Goal: Task Accomplishment & Management: Manage account settings

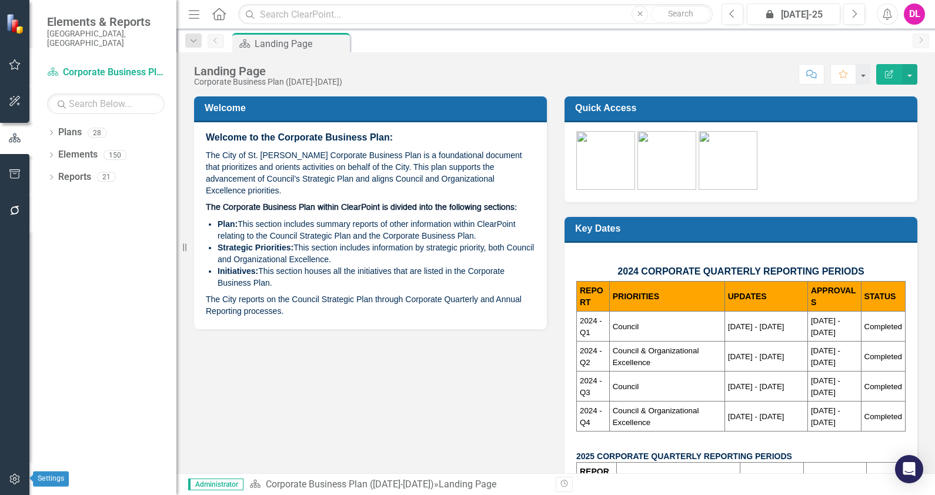
click at [14, 482] on icon "button" at bounding box center [15, 479] width 12 height 9
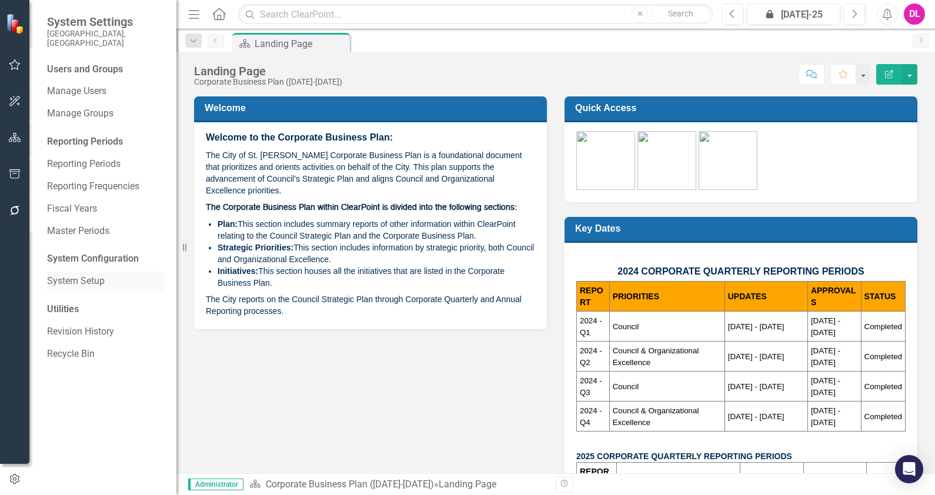
click at [89, 275] on link "System Setup" at bounding box center [106, 282] width 118 height 14
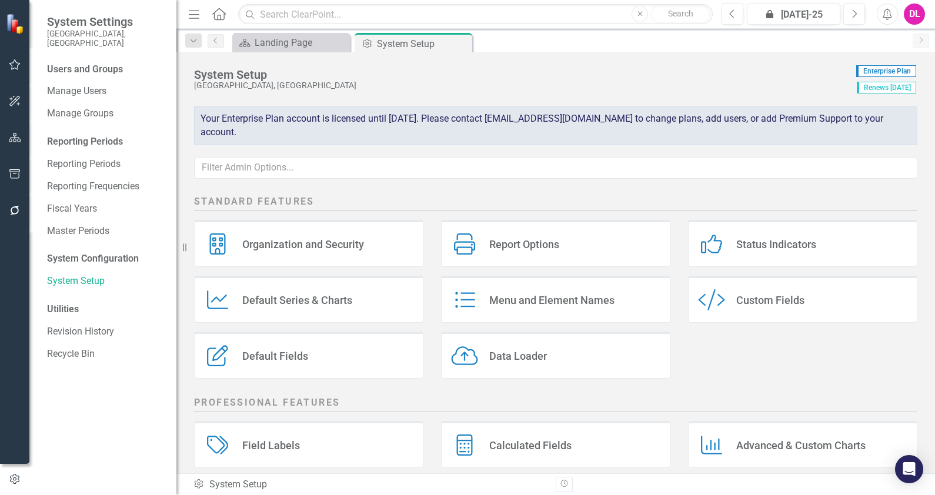
click at [797, 300] on div "Custom Fields" at bounding box center [771, 301] width 68 height 14
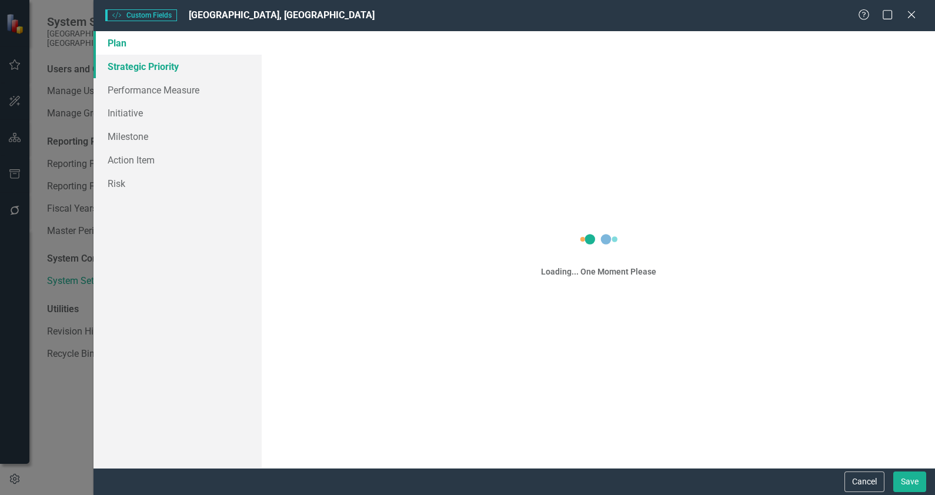
click at [150, 70] on link "Strategic Priority" at bounding box center [178, 67] width 168 height 24
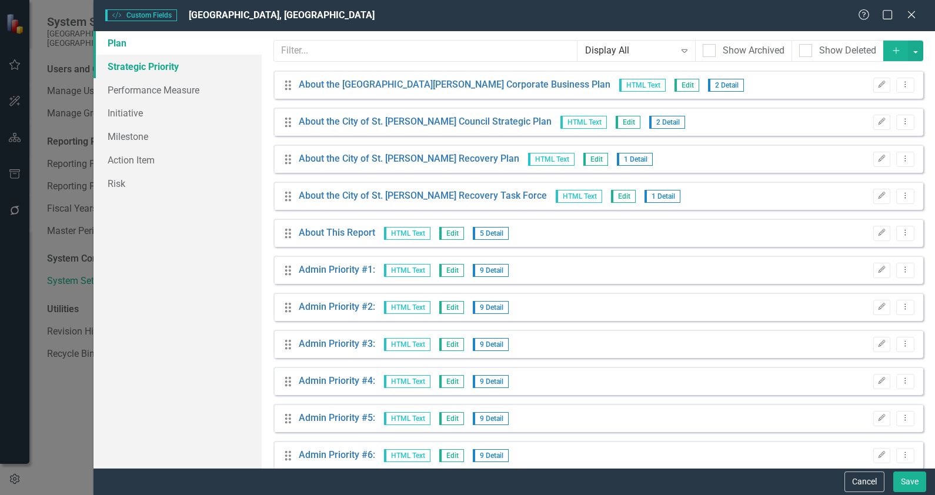
click at [154, 69] on link "Strategic Priority" at bounding box center [178, 67] width 168 height 24
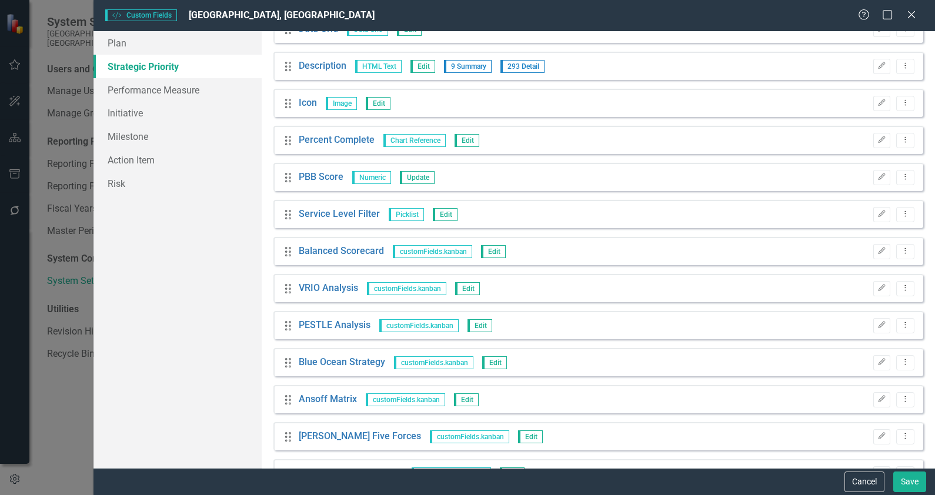
scroll to position [129, 0]
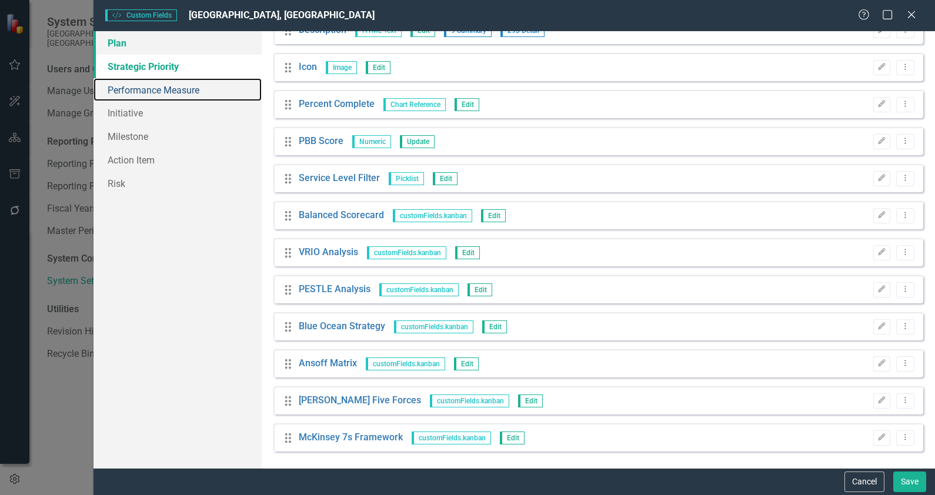
drag, startPoint x: 147, startPoint y: 88, endPoint x: 138, endPoint y: 39, distance: 50.2
click at [147, 88] on link "Performance Measure" at bounding box center [178, 90] width 168 height 24
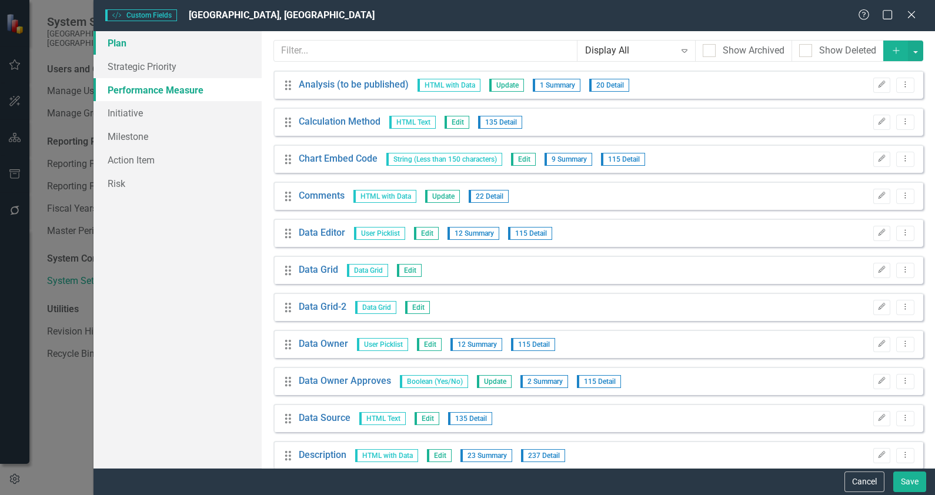
click at [128, 46] on link "Plan" at bounding box center [178, 43] width 168 height 24
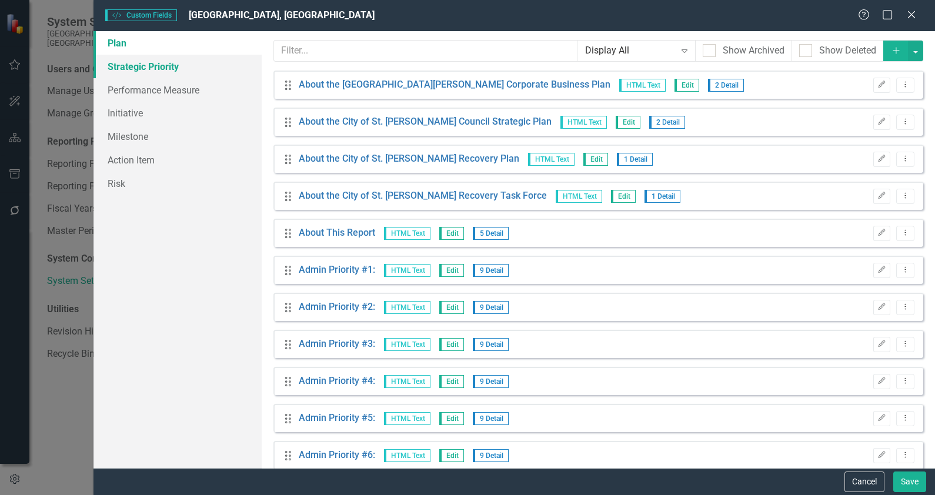
click at [137, 76] on link "Strategic Priority" at bounding box center [178, 67] width 168 height 24
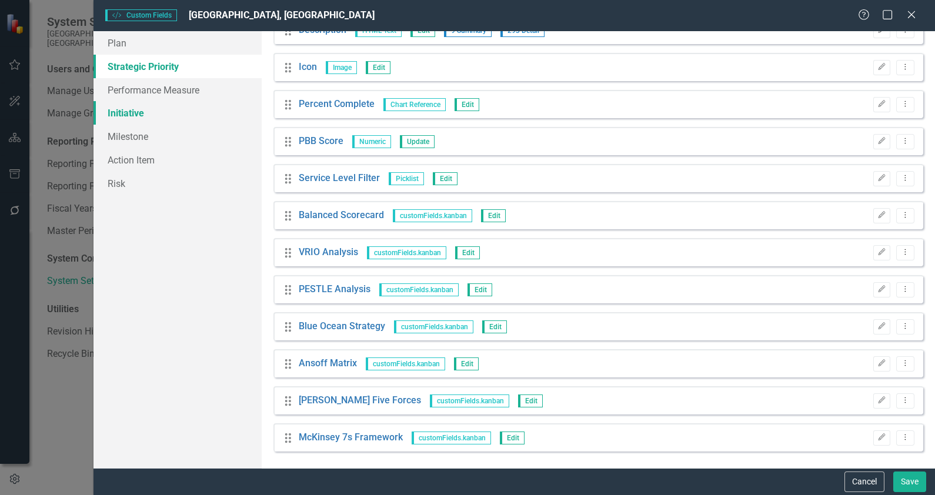
click at [129, 123] on link "Initiative" at bounding box center [178, 113] width 168 height 24
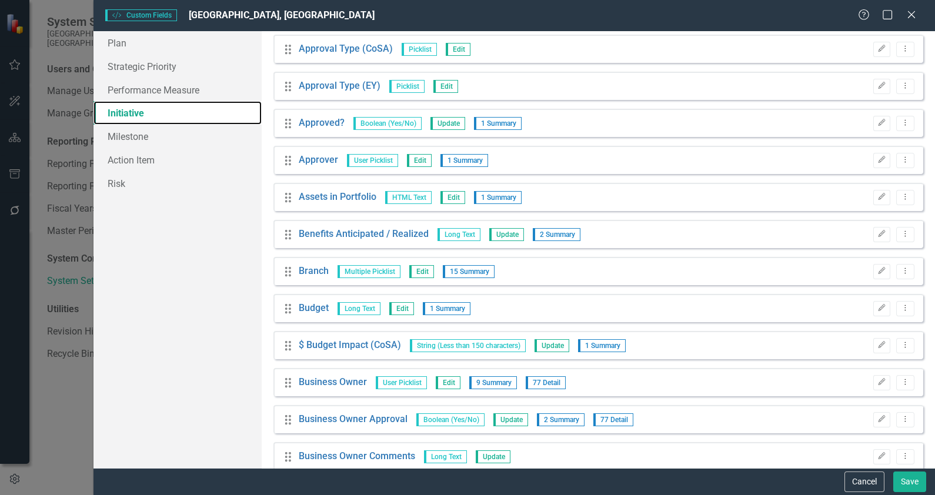
scroll to position [0, 0]
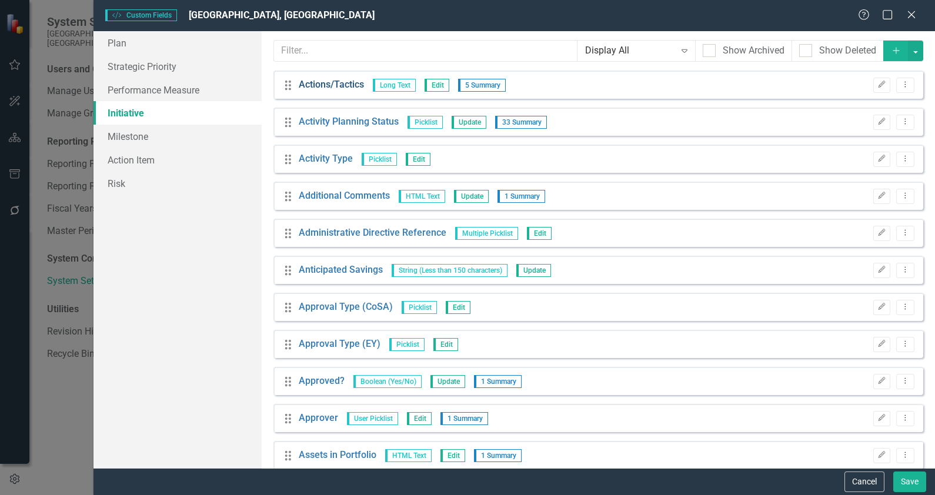
click at [332, 86] on link "Actions/Tactics" at bounding box center [331, 85] width 65 height 14
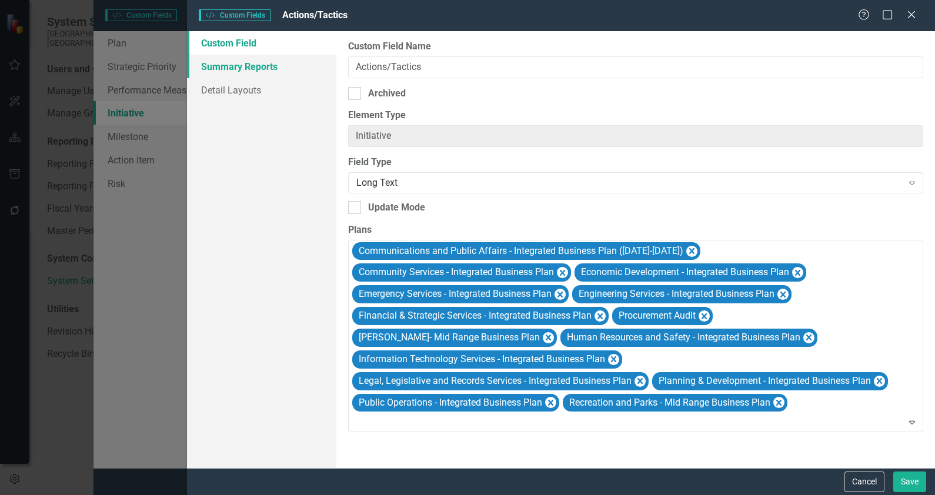
click at [237, 64] on link "Summary Reports" at bounding box center [261, 67] width 149 height 24
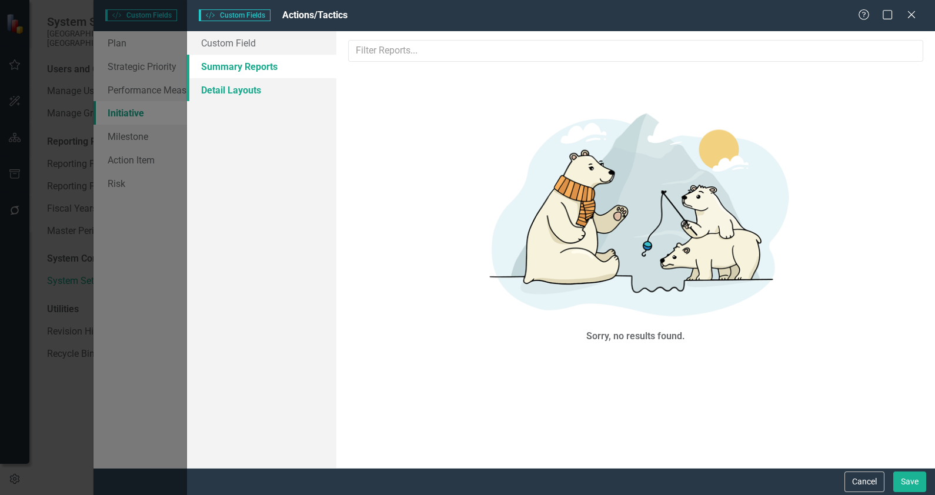
click at [244, 89] on link "Detail Layouts" at bounding box center [261, 90] width 149 height 24
click at [241, 39] on link "Custom Field" at bounding box center [261, 43] width 149 height 24
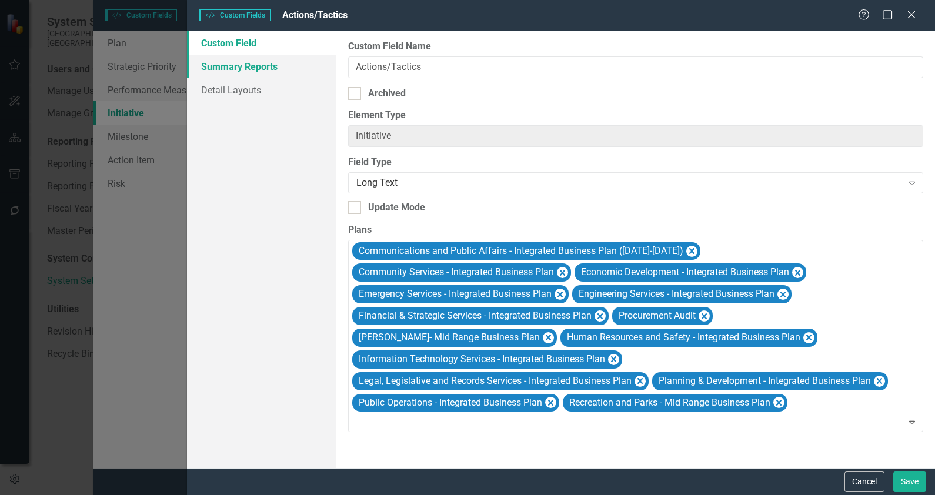
click at [278, 67] on link "Summary Reports" at bounding box center [261, 67] width 149 height 24
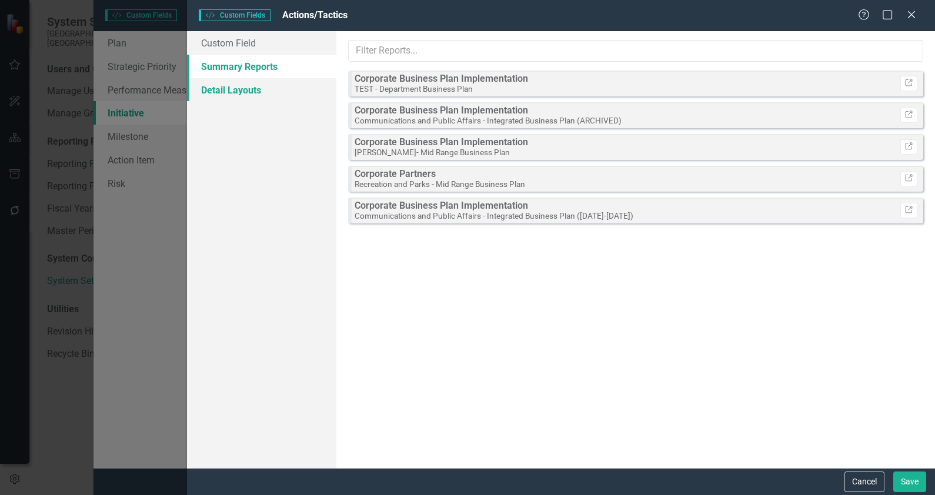
click at [253, 94] on link "Detail Layouts" at bounding box center [261, 90] width 149 height 24
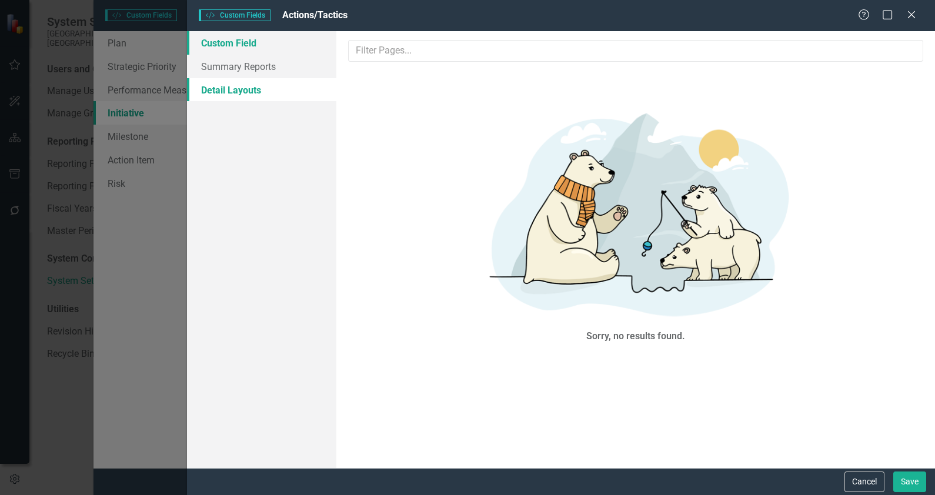
click at [241, 44] on link "Custom Field" at bounding box center [261, 43] width 149 height 24
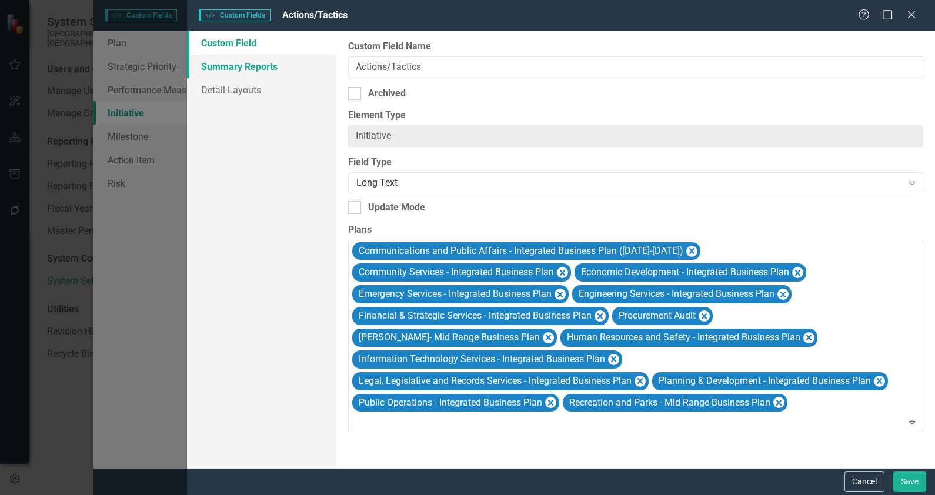
click at [249, 59] on link "Summary Reports" at bounding box center [261, 67] width 149 height 24
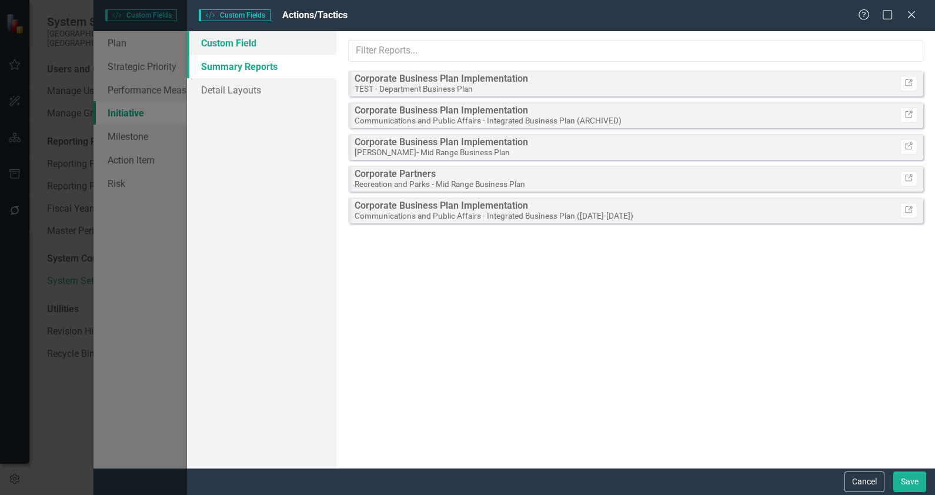
click at [253, 41] on link "Custom Field" at bounding box center [261, 43] width 149 height 24
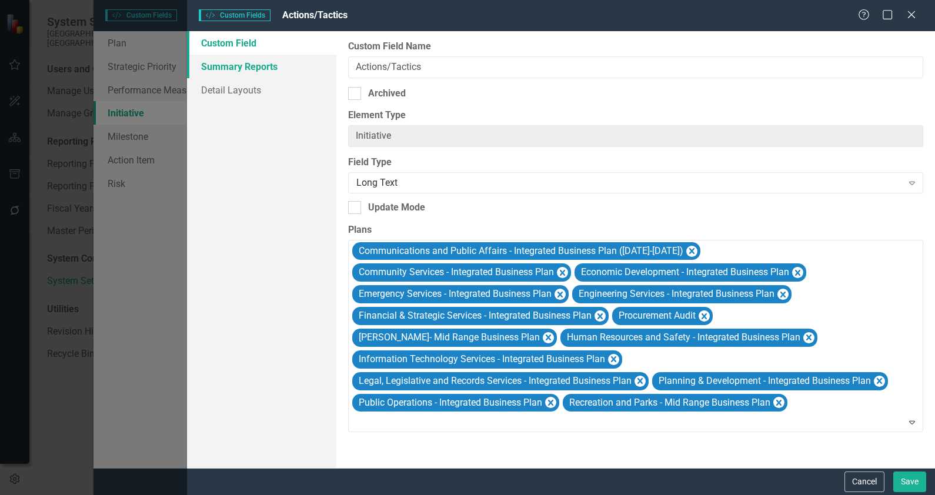
click at [247, 62] on link "Summary Reports" at bounding box center [261, 67] width 149 height 24
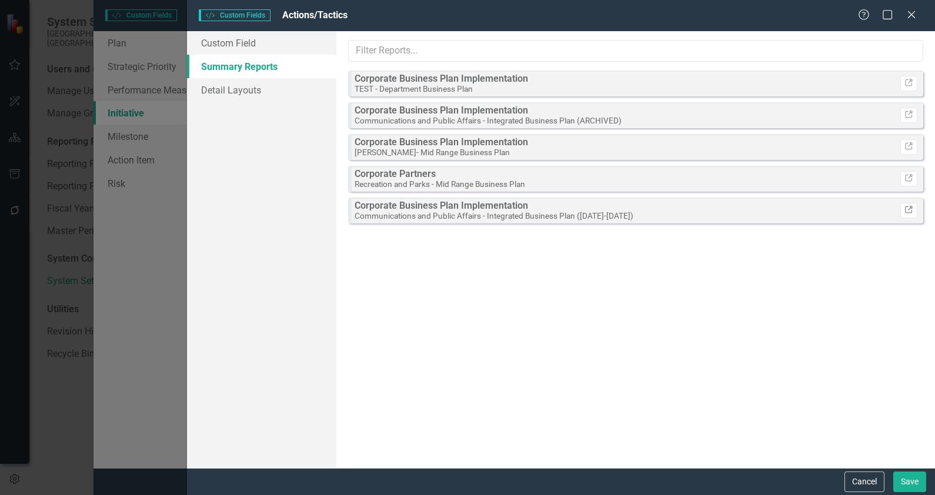
click at [914, 211] on link "Link" at bounding box center [909, 210] width 17 height 15
click at [912, 148] on icon "Link" at bounding box center [909, 147] width 9 height 7
click at [224, 44] on link "Custom Field" at bounding box center [261, 43] width 149 height 24
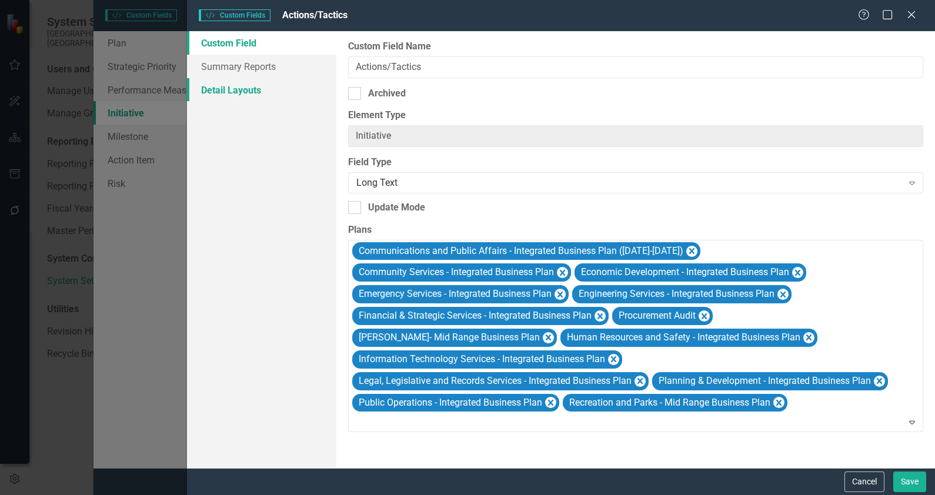
click at [217, 86] on link "Detail Layouts" at bounding box center [261, 90] width 149 height 24
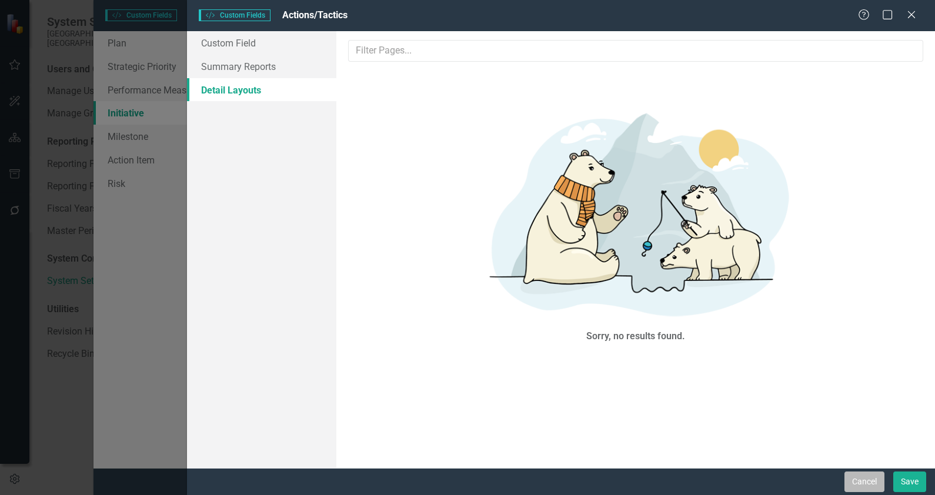
click at [872, 484] on button "Cancel" at bounding box center [865, 482] width 40 height 21
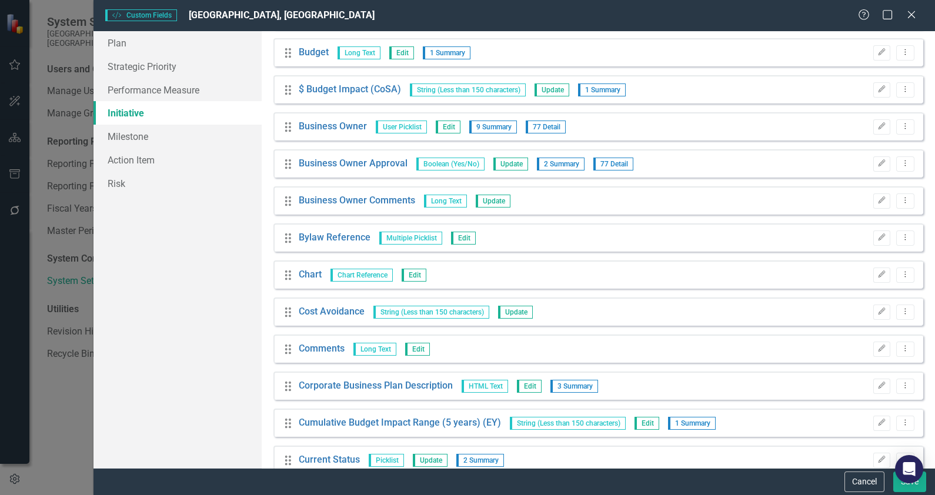
scroll to position [588, 0]
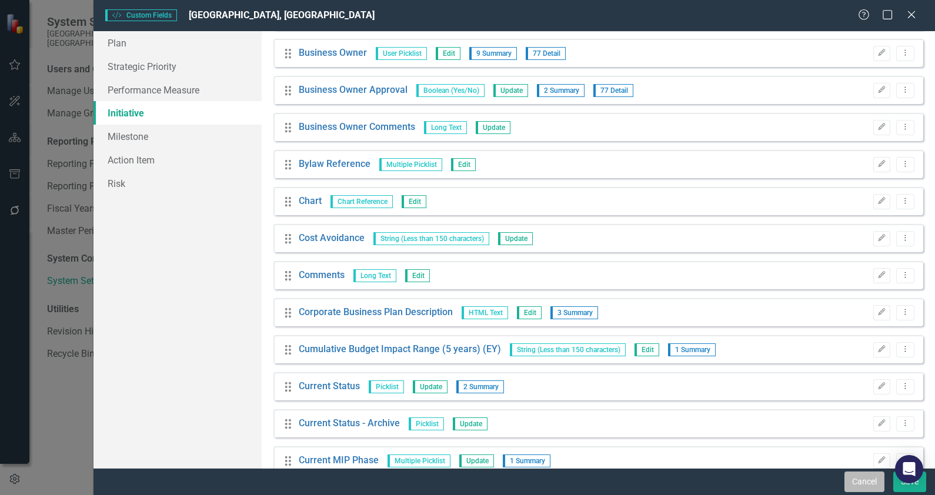
click at [862, 485] on button "Cancel" at bounding box center [865, 482] width 40 height 21
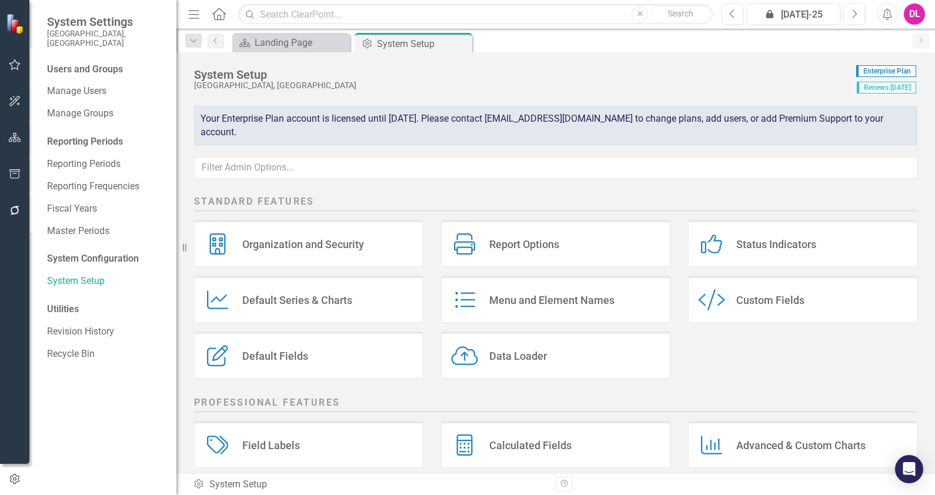
click at [12, 216] on button "button" at bounding box center [15, 211] width 26 height 25
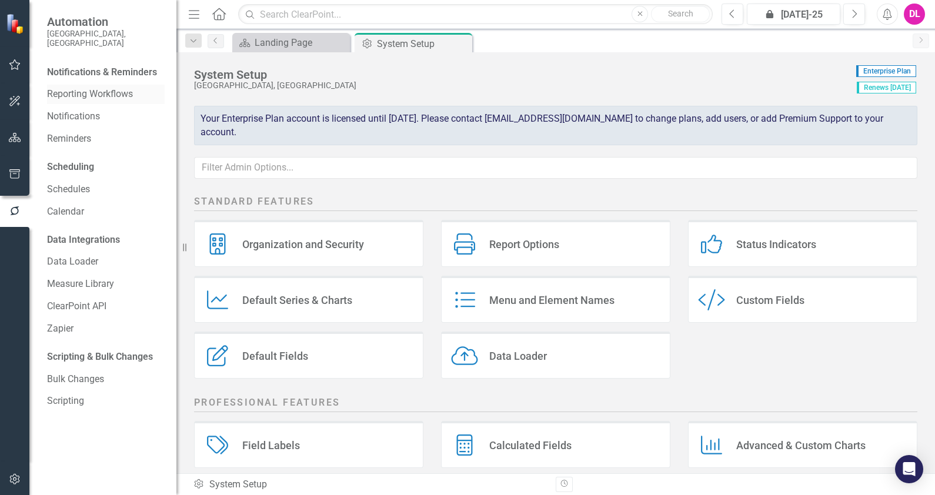
click at [109, 88] on link "Reporting Workflows" at bounding box center [106, 95] width 118 height 14
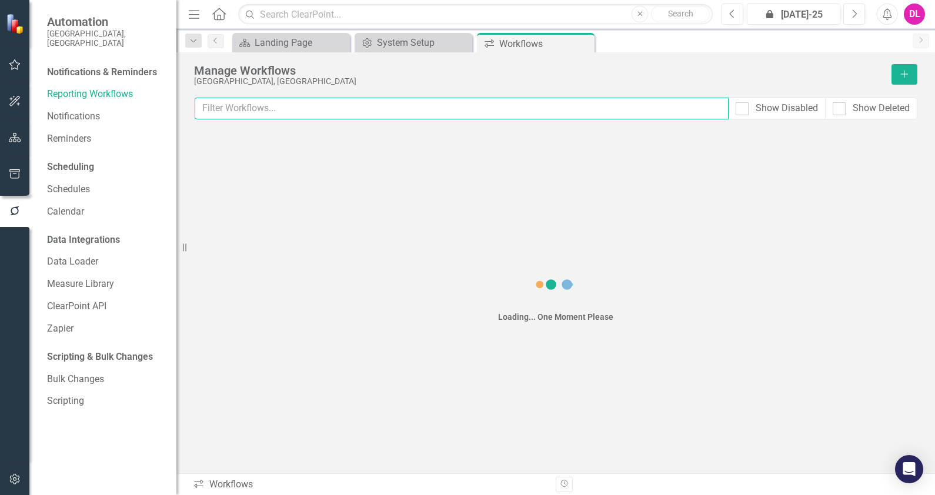
click at [451, 112] on input "text" at bounding box center [462, 109] width 534 height 22
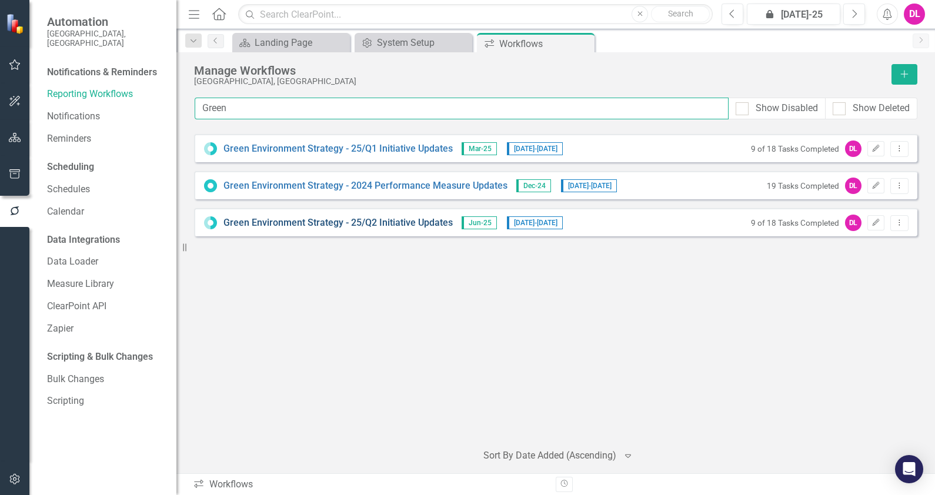
type input "Green"
click at [400, 223] on link "Green Environment Strategy - 25/Q2 Initiative Updates" at bounding box center [338, 224] width 229 height 14
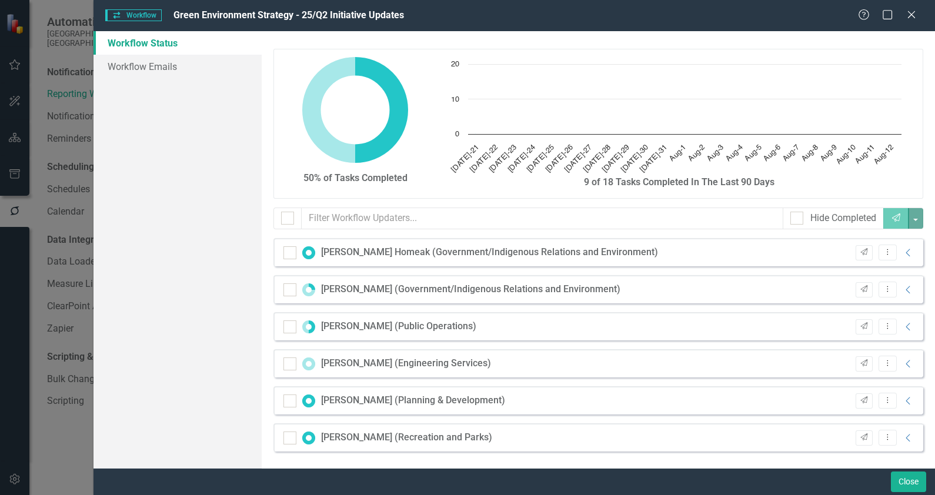
checkbox input "false"
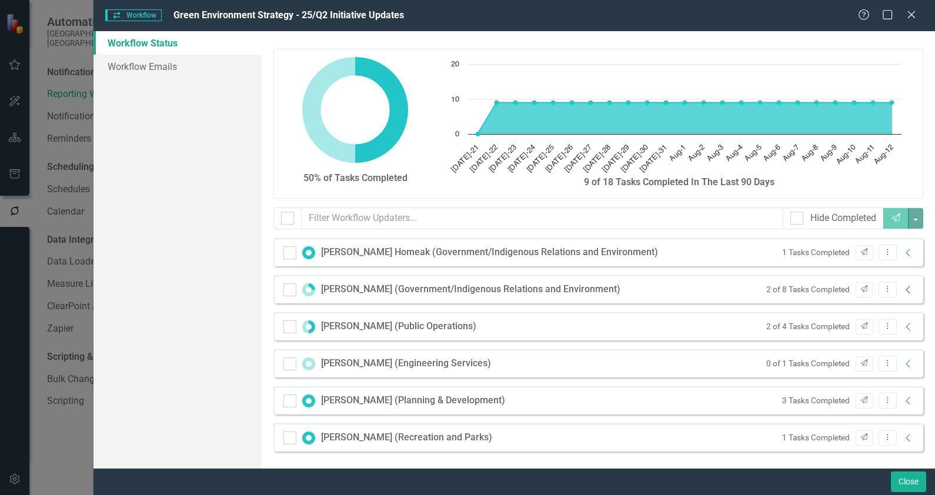
click at [903, 291] on icon "Collapse" at bounding box center [909, 289] width 12 height 9
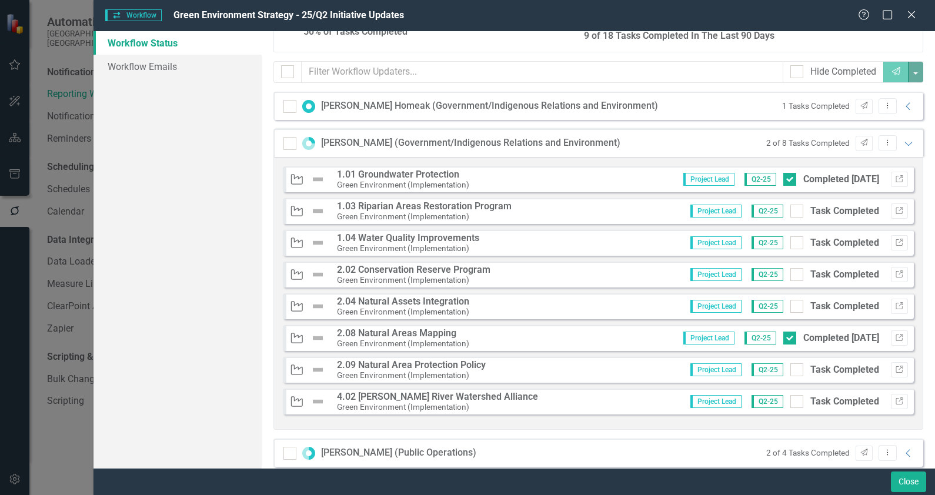
scroll to position [73, 0]
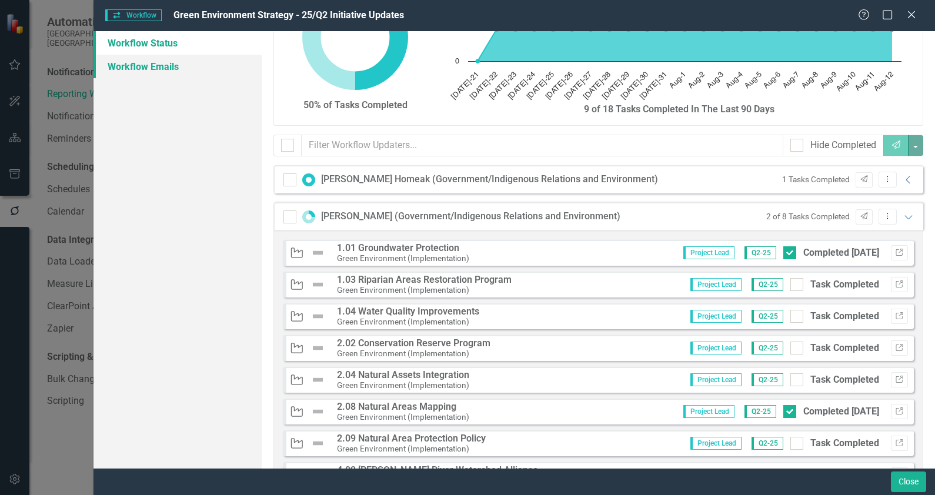
click at [147, 62] on link "Workflow Emails" at bounding box center [178, 67] width 168 height 24
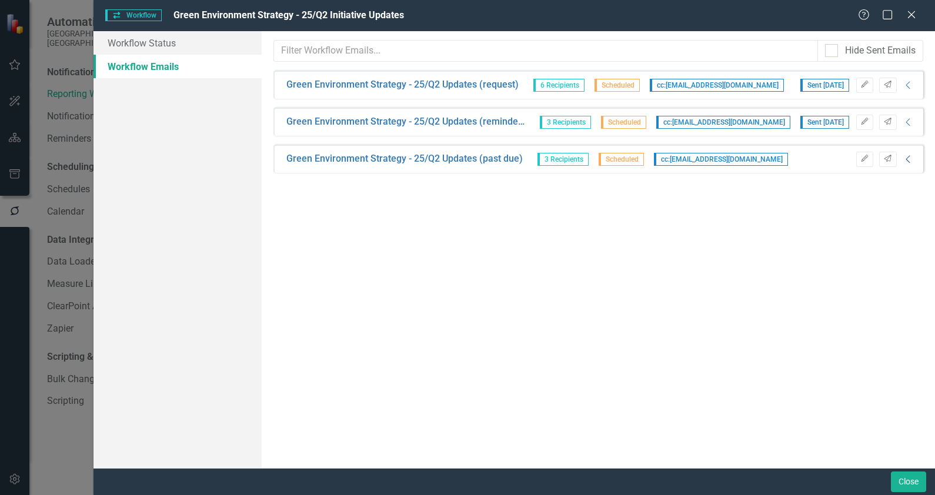
click at [908, 162] on icon "Collapse" at bounding box center [909, 159] width 12 height 9
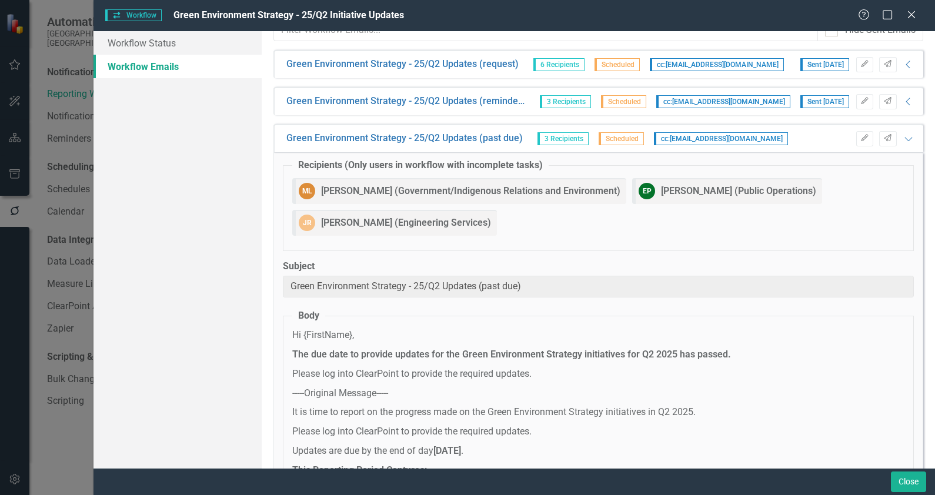
scroll to position [0, 0]
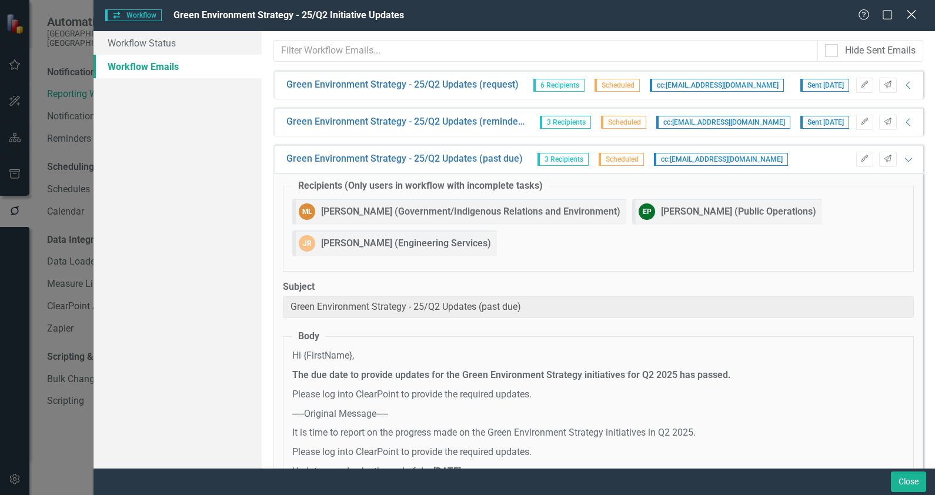
click at [917, 12] on icon "Close" at bounding box center [911, 14] width 15 height 11
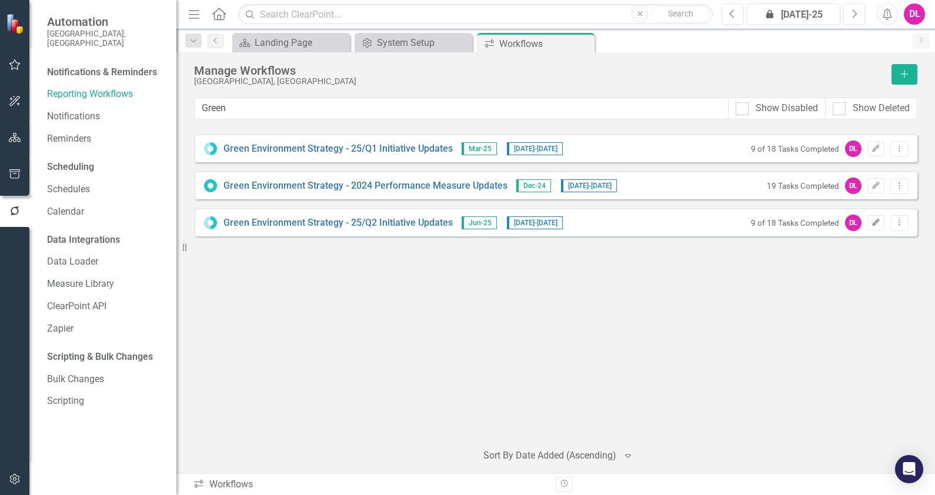
click at [880, 223] on icon "Edit" at bounding box center [876, 222] width 9 height 7
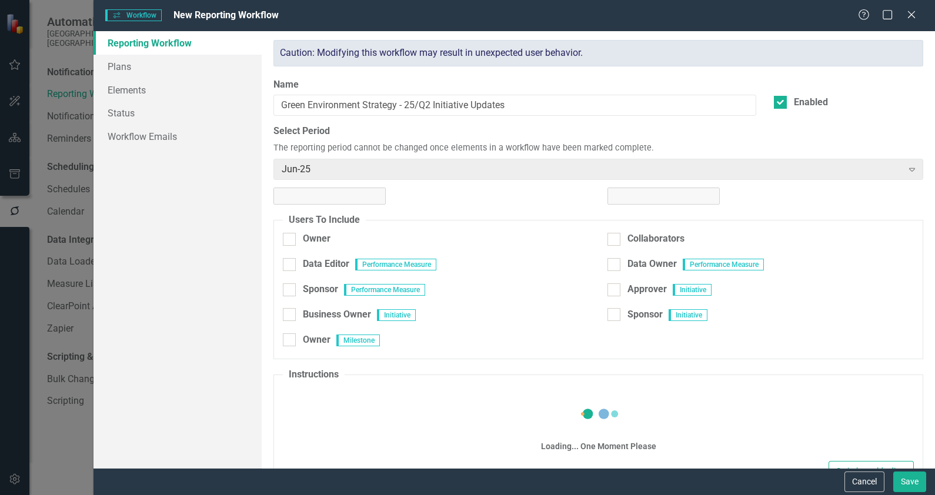
checkbox input "true"
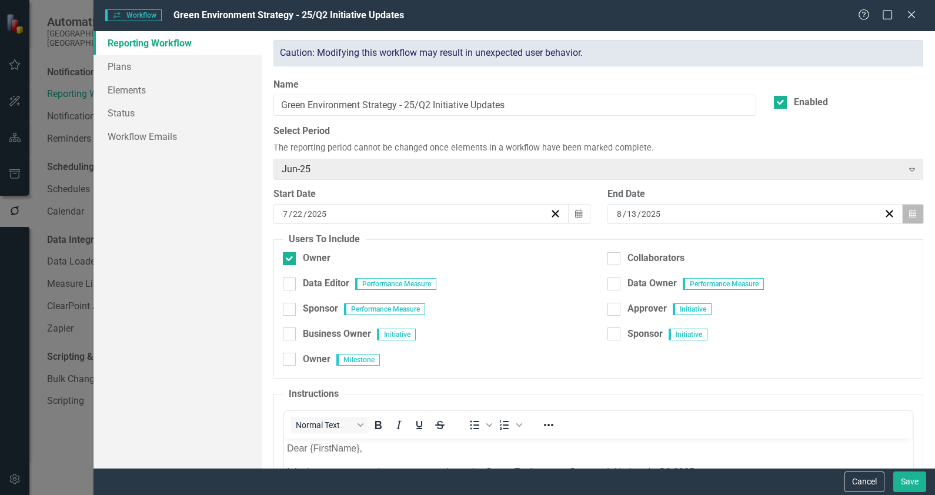
click at [908, 215] on button "Calendar" at bounding box center [913, 214] width 22 height 20
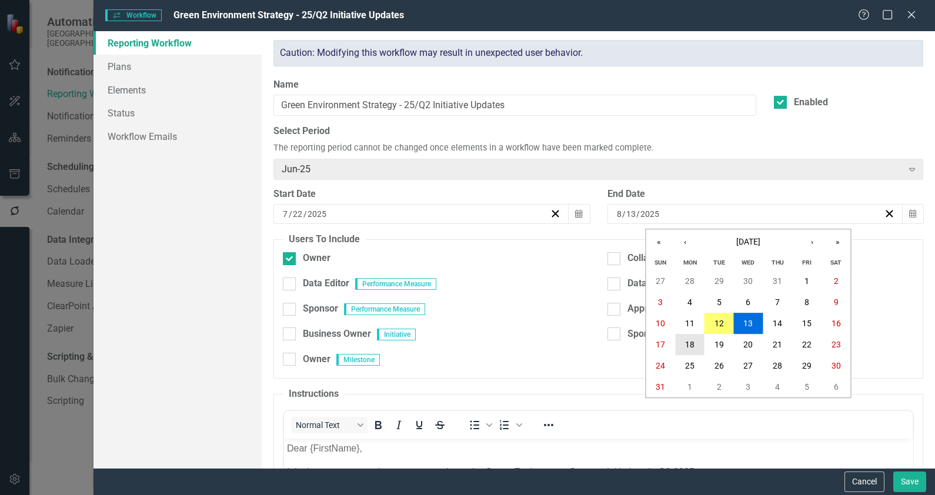
click at [691, 342] on abbr "18" at bounding box center [689, 344] width 9 height 9
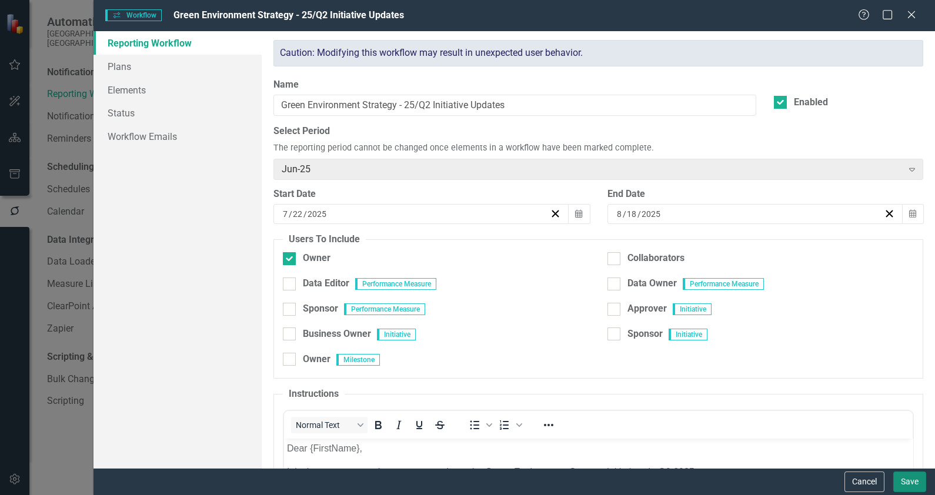
click at [911, 485] on button "Save" at bounding box center [910, 482] width 33 height 21
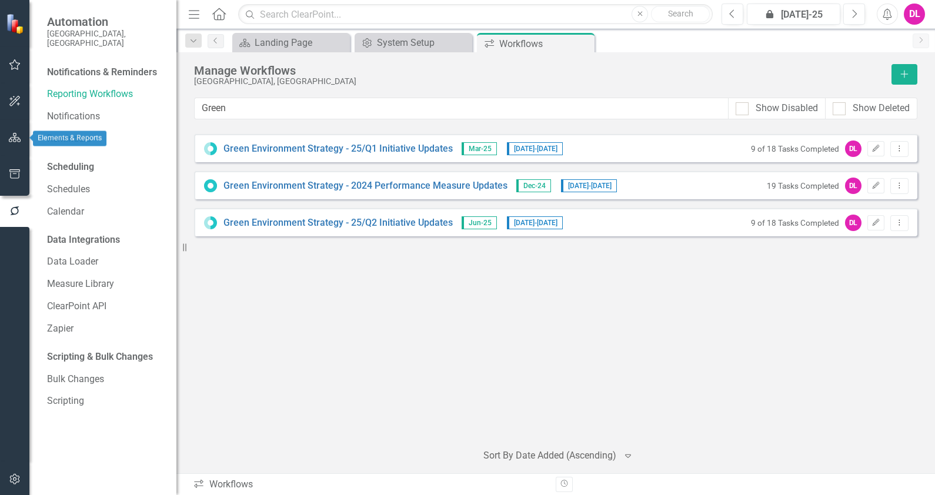
click at [14, 142] on icon "button" at bounding box center [15, 137] width 12 height 9
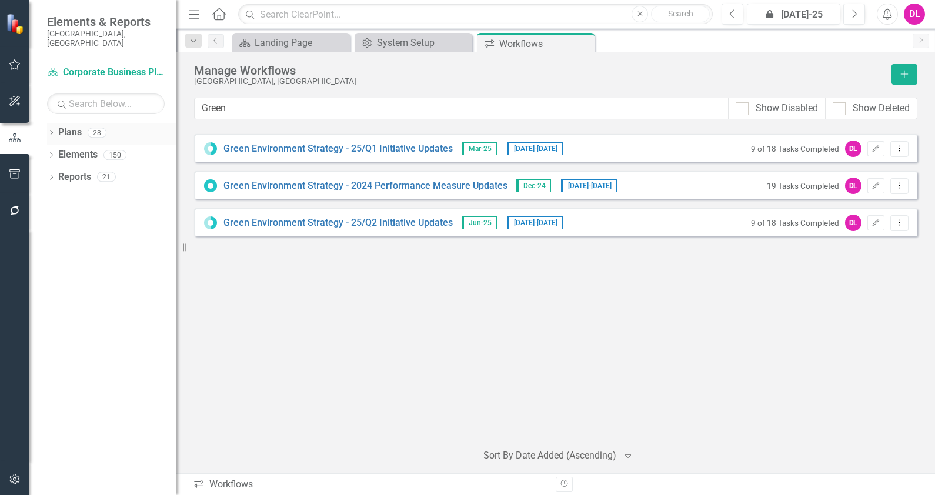
click at [54, 131] on icon "Dropdown" at bounding box center [51, 134] width 8 height 6
